Goal: Transaction & Acquisition: Download file/media

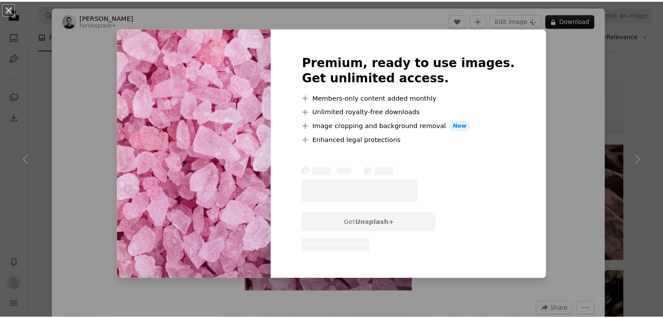
scroll to position [611, 0]
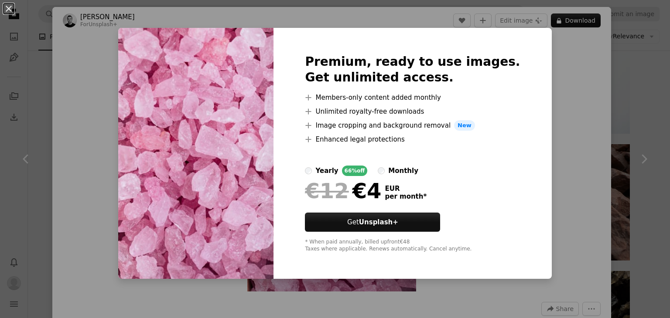
click at [548, 96] on div "An X shape Premium, ready to use images. Get unlimited access. A plus sign Memb…" at bounding box center [335, 159] width 670 height 318
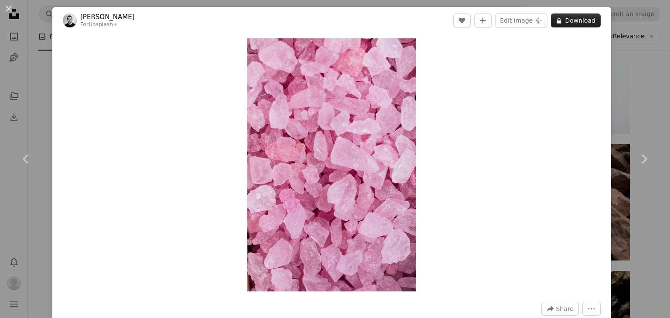
click at [583, 22] on button "A lock Download" at bounding box center [576, 21] width 50 height 14
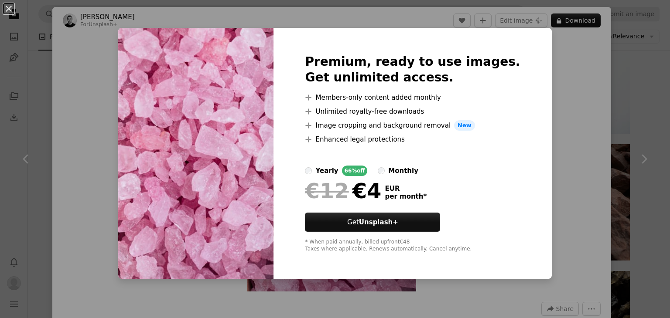
click at [618, 83] on div "An X shape Premium, ready to use images. Get unlimited access. A plus sign Memb…" at bounding box center [335, 159] width 670 height 318
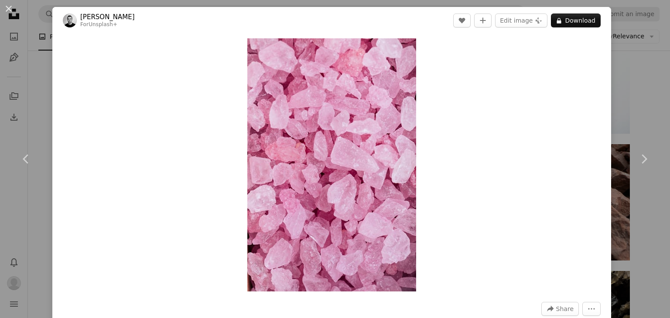
click at [641, 89] on div "An X shape Chevron left Chevron right Behnam Norouzi For Unsplash+ A heart A pl…" at bounding box center [335, 159] width 670 height 318
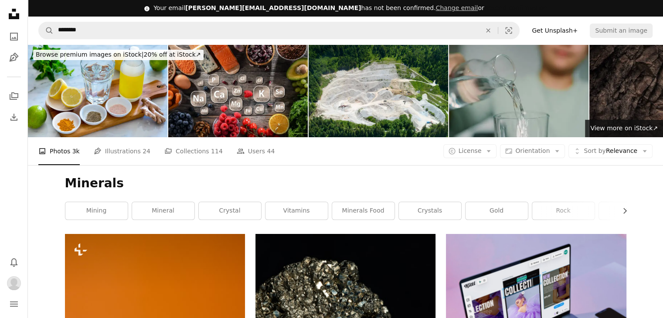
click at [484, 9] on button "Resend confirmation" at bounding box center [515, 8] width 63 height 9
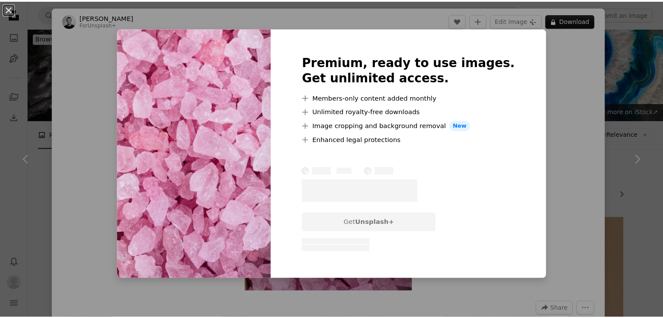
scroll to position [698, 0]
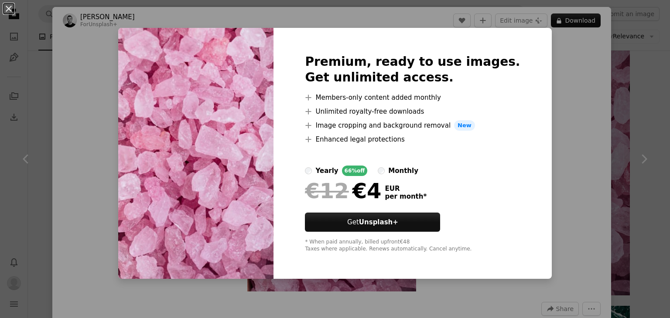
click at [549, 75] on div "An X shape Premium, ready to use images. Get unlimited access. A plus sign Memb…" at bounding box center [335, 159] width 670 height 318
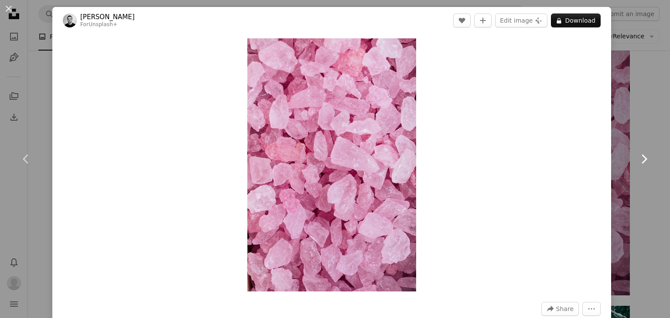
click at [650, 157] on link "Chevron right" at bounding box center [643, 159] width 52 height 84
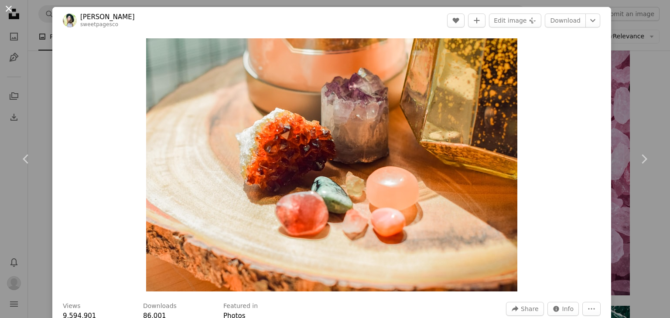
click at [8, 8] on button "An X shape" at bounding box center [8, 8] width 10 height 10
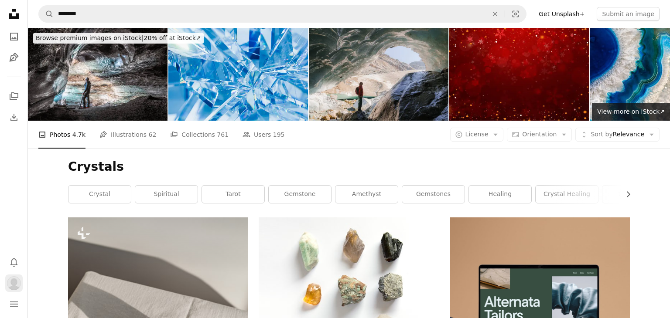
click at [12, 285] on img "Profile" at bounding box center [14, 283] width 14 height 14
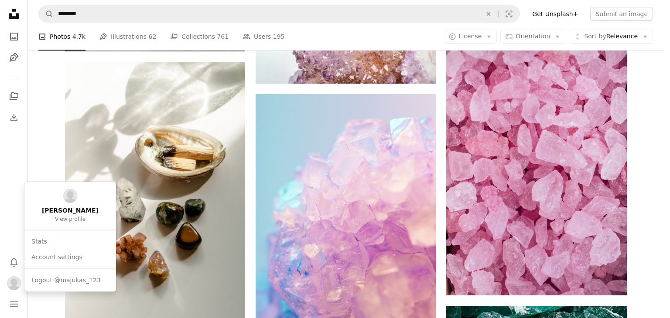
click at [14, 219] on body "Unsplash logo Unsplash Home A photo Pen Tool A stack of folders Download Bell n…" at bounding box center [331, 159] width 663 height 318
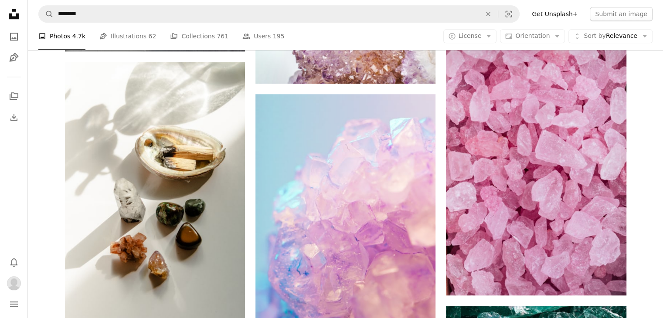
scroll to position [0, 0]
click at [14, 39] on icon "Photos" at bounding box center [14, 37] width 8 height 8
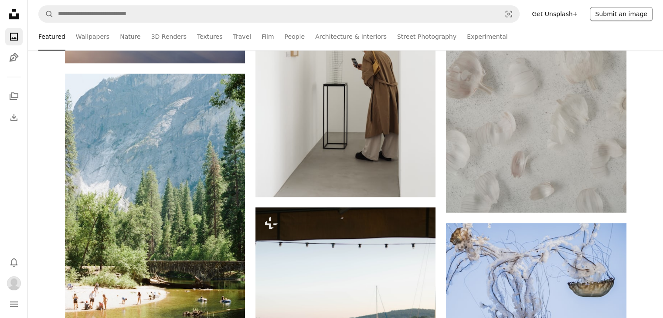
click at [618, 14] on button "Submit an image" at bounding box center [621, 14] width 63 height 14
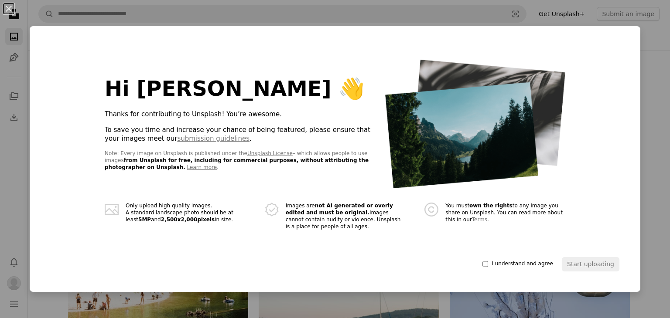
click at [645, 75] on div "An X shape Hi [PERSON_NAME] 👋 Thanks for contributing to Unsplash! You’re aweso…" at bounding box center [335, 159] width 670 height 318
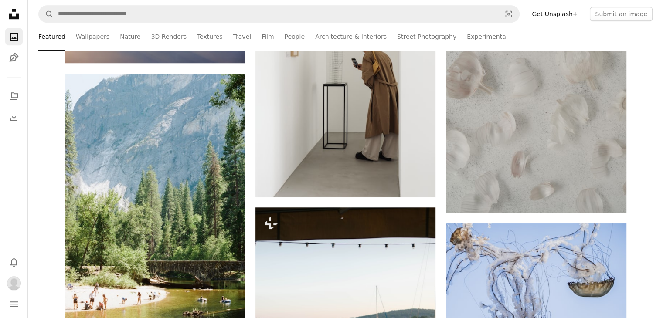
scroll to position [436, 0]
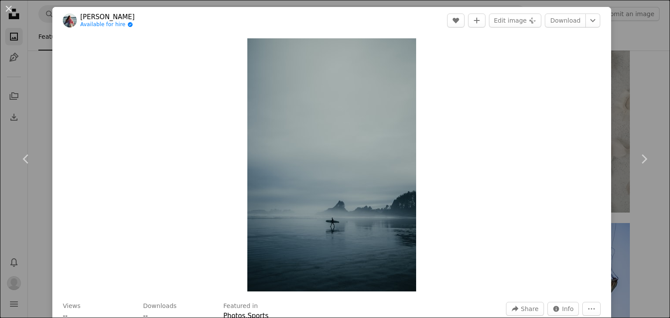
click at [645, 86] on div "An X shape Chevron left Chevron right [PERSON_NAME] Available for hire A checkm…" at bounding box center [335, 159] width 670 height 318
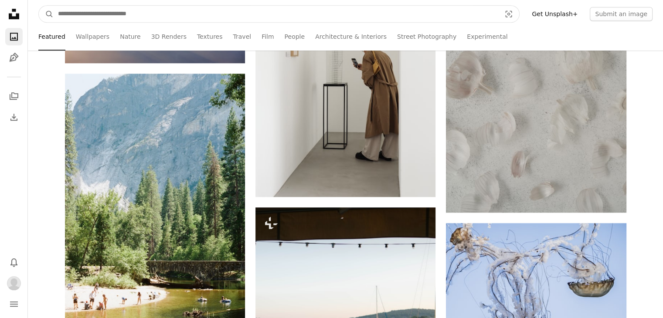
click at [141, 9] on input "Find visuals sitewide" at bounding box center [276, 14] width 445 height 17
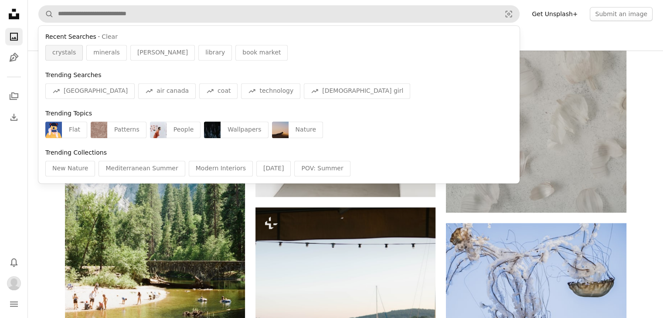
click at [61, 55] on span "crystals" at bounding box center [64, 52] width 24 height 9
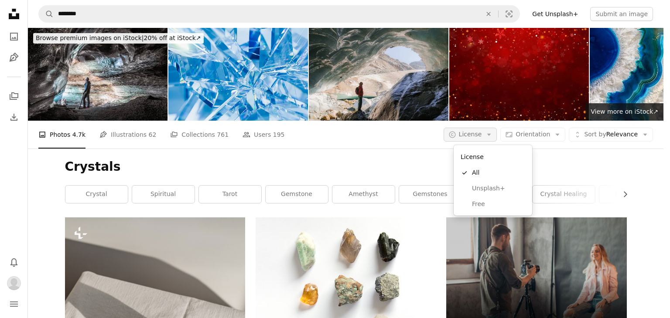
click at [497, 139] on button "A copyright icon © License Arrow down" at bounding box center [470, 135] width 54 height 14
click at [485, 208] on span "Free" at bounding box center [498, 204] width 53 height 9
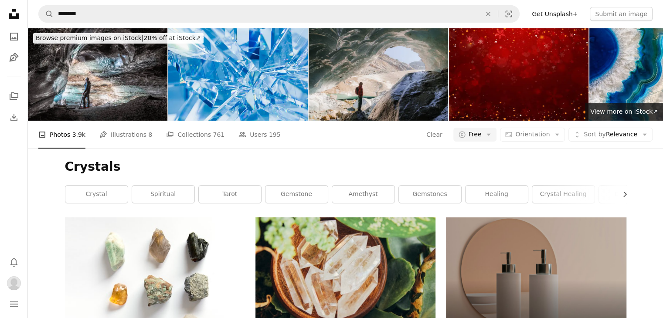
scroll to position [2044, 0]
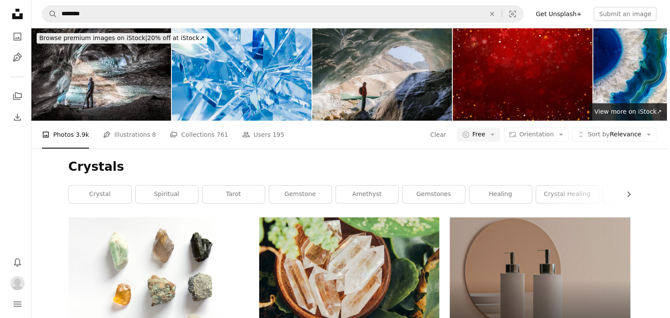
scroll to position [3503, 0]
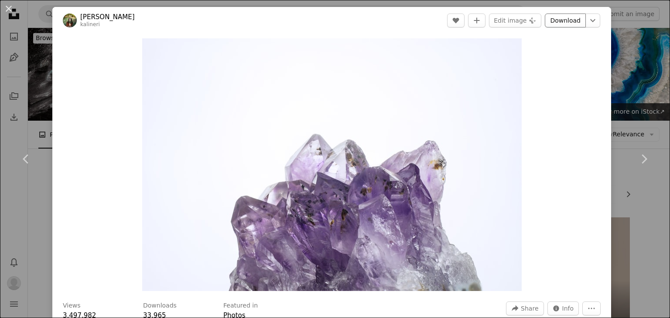
click at [555, 24] on link "Download" at bounding box center [565, 21] width 41 height 14
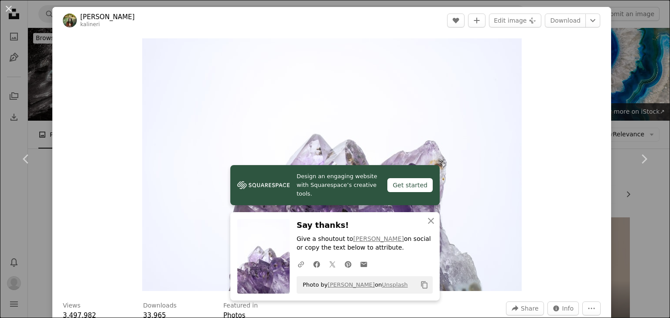
click at [650, 210] on div "An X shape Chevron left Chevron right Design an engaging website with Squarespa…" at bounding box center [335, 159] width 670 height 318
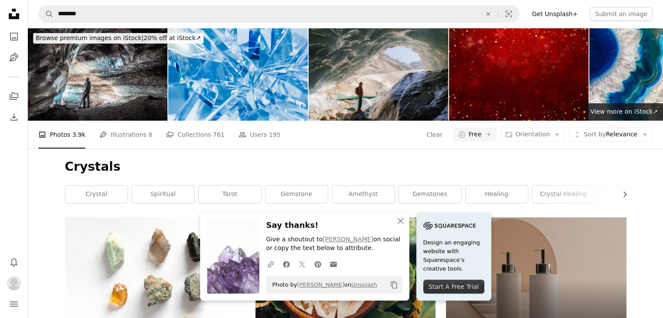
scroll to position [3722, 0]
click at [401, 220] on icon "button" at bounding box center [401, 221] width 6 height 6
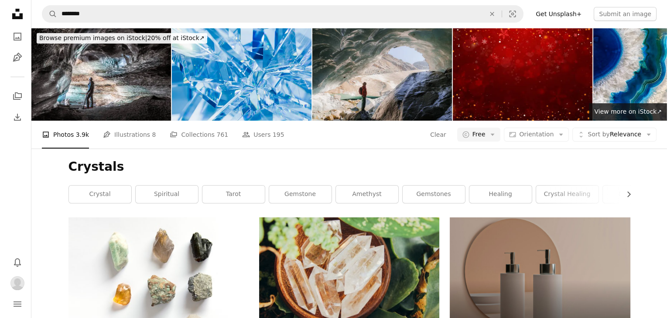
scroll to position [7123, 0]
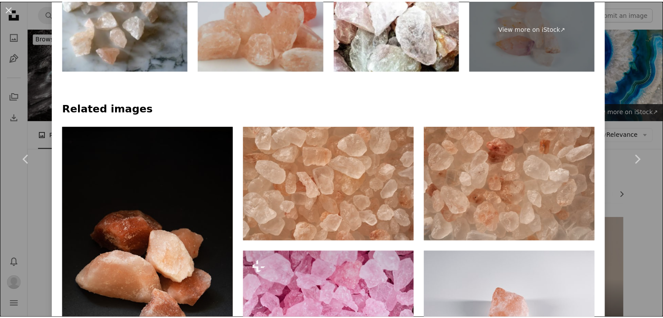
scroll to position [567, 0]
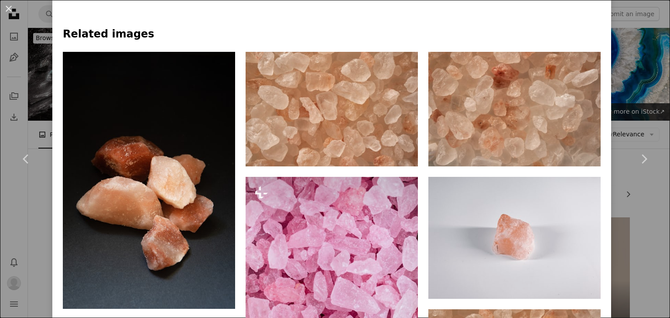
click at [2, 202] on div "An X shape Chevron left Chevron right [PERSON_NAME] Available for hire A checkm…" at bounding box center [335, 159] width 670 height 318
